Goal: Task Accomplishment & Management: Use online tool/utility

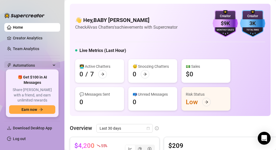
drag, startPoint x: 40, startPoint y: 67, endPoint x: 33, endPoint y: 91, distance: 24.6
click at [40, 68] on span "Automations" at bounding box center [32, 65] width 38 height 9
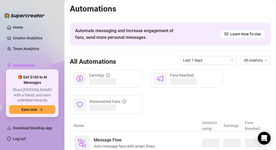
click at [36, 77] on div "🎁 Get $100 in AI Messages Share [PERSON_NAME] with a friend, and earn unlimited…" at bounding box center [32, 94] width 53 height 48
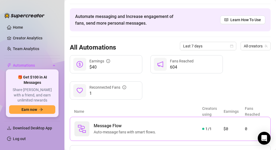
click at [142, 116] on div "Name Creators using Earnings Fans Reached" at bounding box center [170, 111] width 201 height 11
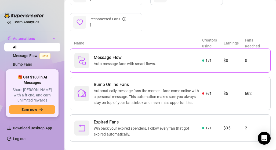
scroll to position [69, 0]
